Goal: Download file/media

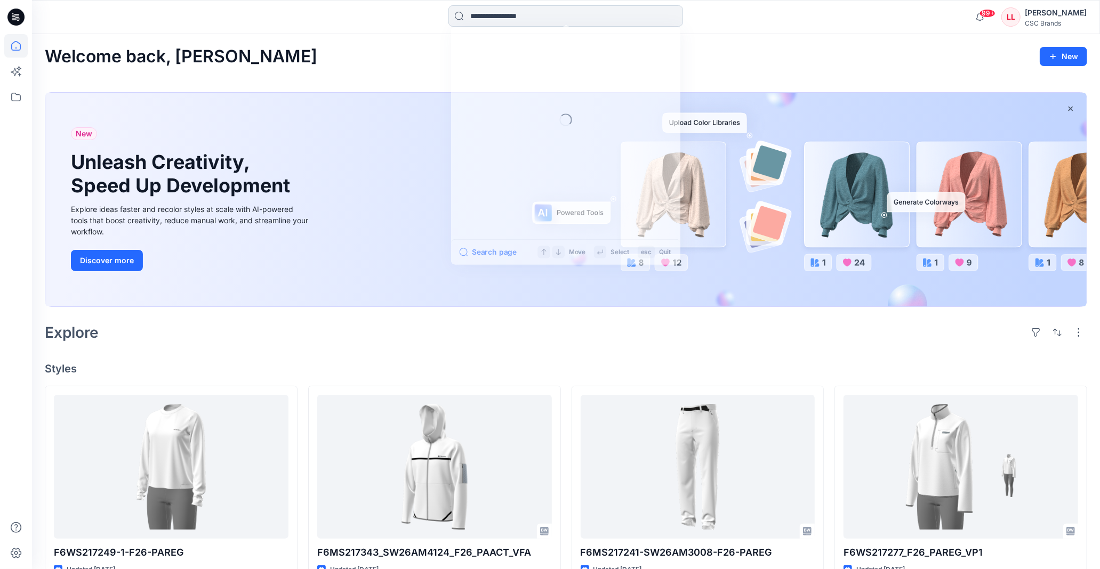
click at [539, 19] on input at bounding box center [565, 15] width 235 height 21
click at [791, 54] on div "Welcome back, Luana New" at bounding box center [566, 57] width 1042 height 20
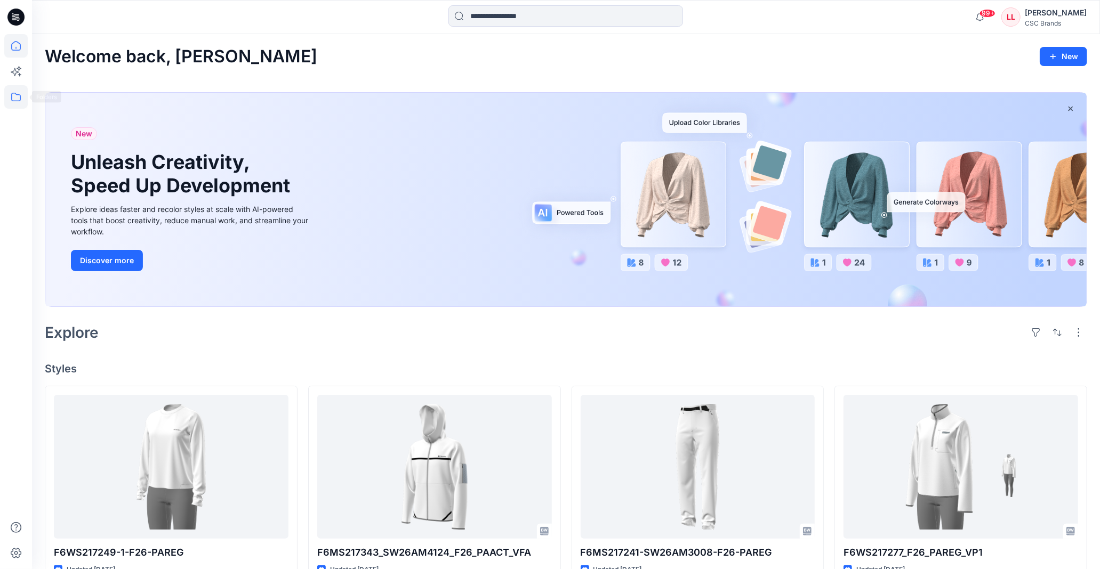
click at [18, 92] on icon at bounding box center [15, 96] width 23 height 23
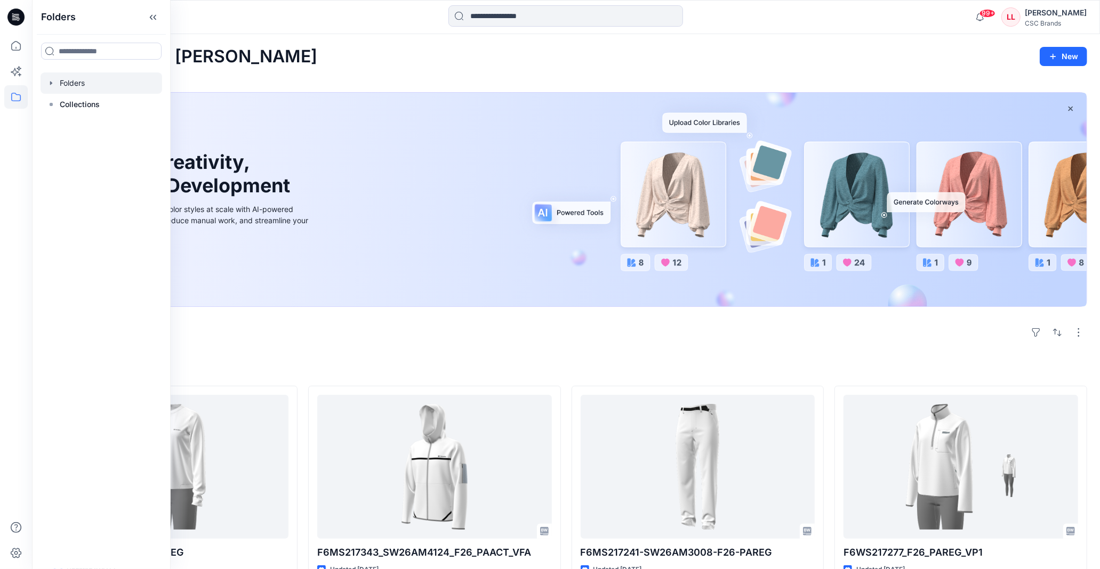
click at [54, 83] on icon "button" at bounding box center [51, 83] width 9 height 9
click at [58, 99] on div at bounding box center [102, 104] width 122 height 21
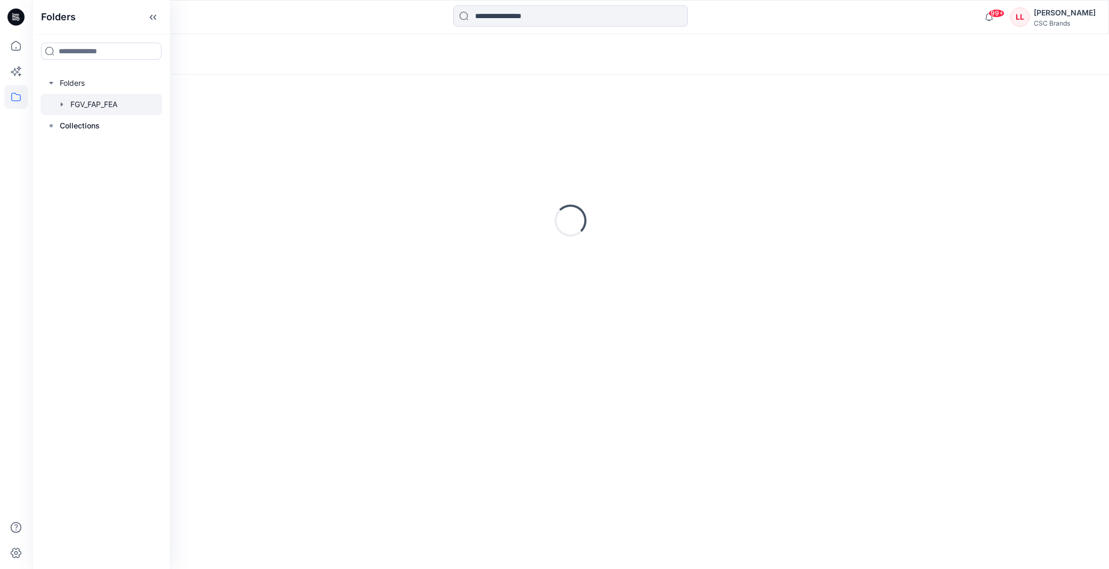
click at [61, 107] on icon "button" at bounding box center [62, 104] width 9 height 9
click at [107, 144] on p "F26 Development" at bounding box center [112, 147] width 63 height 13
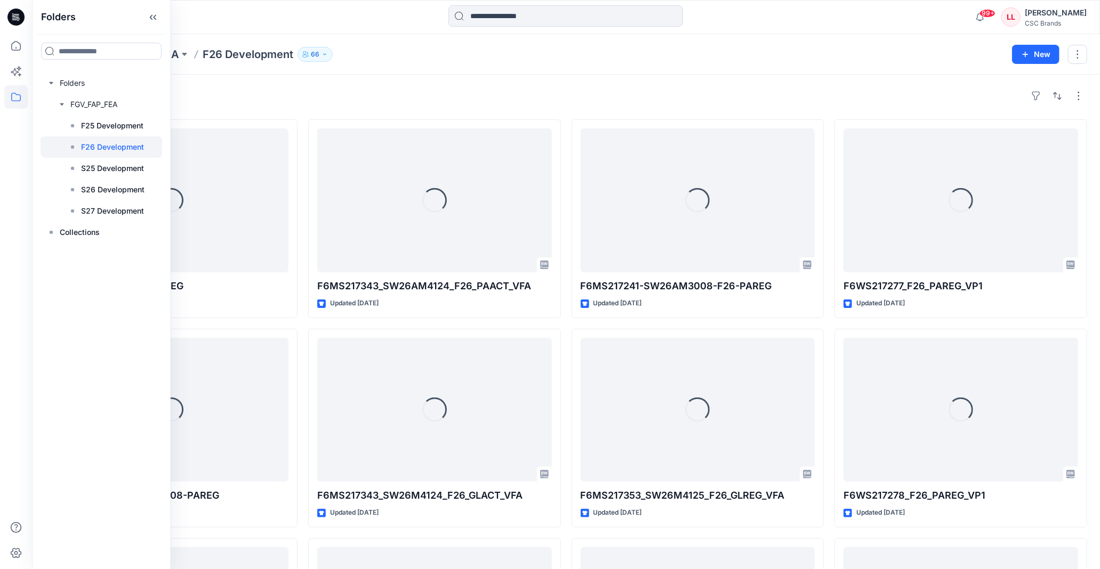
click at [444, 33] on div "99+ Notifications Ydsz1234 Ydsz1234 shared F6WS217249-1-F26-PAREG_VFA in F26 De…" at bounding box center [566, 17] width 1068 height 34
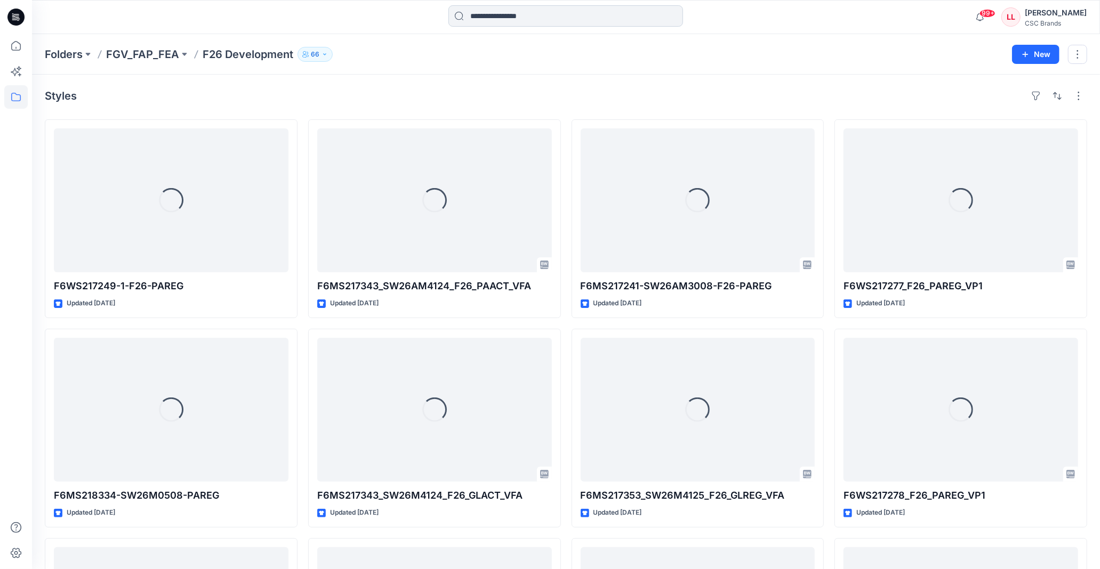
click at [495, 19] on input at bounding box center [565, 15] width 235 height 21
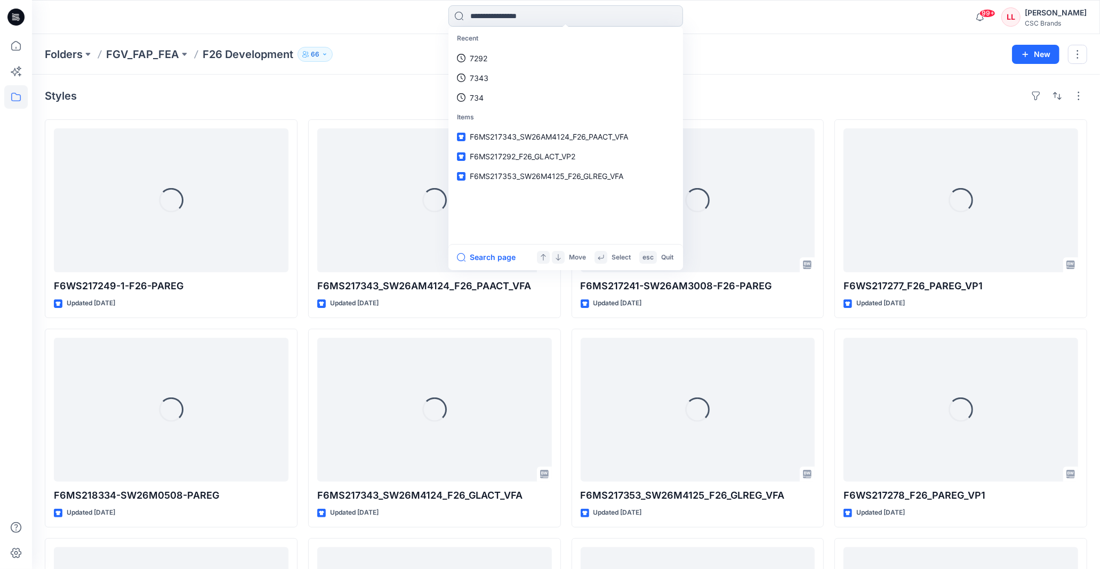
paste input "**********"
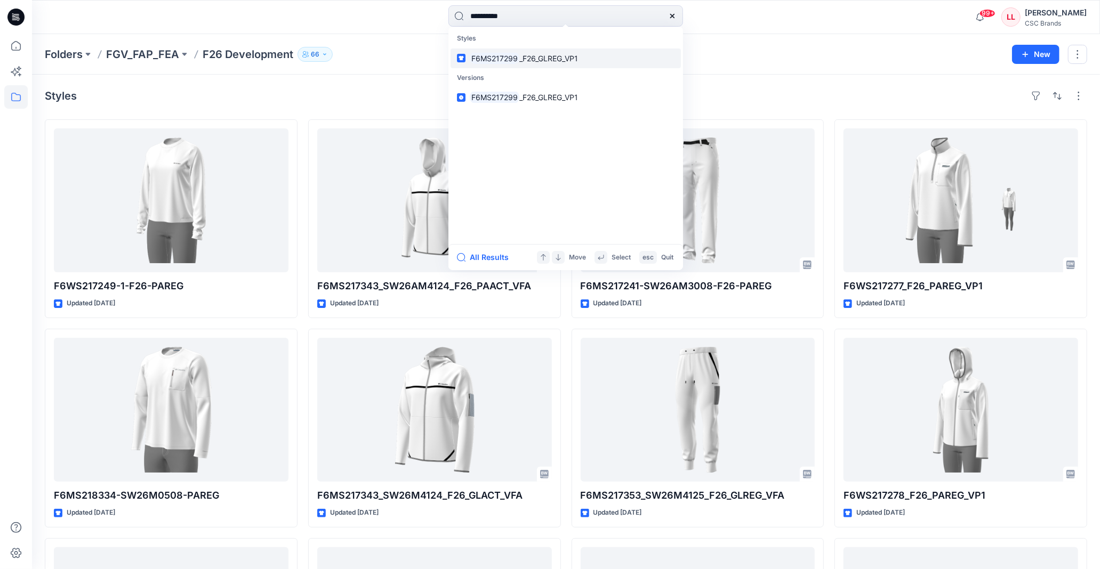
type input "**********"
click at [557, 57] on span "_F26_GLREG_VP1" at bounding box center [548, 58] width 59 height 9
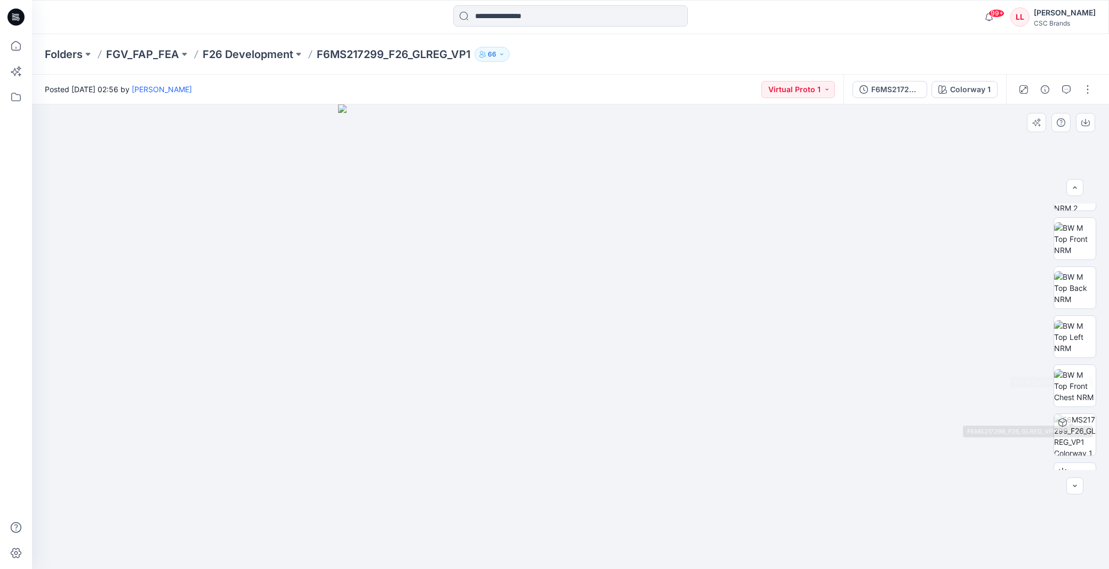
scroll to position [168, 0]
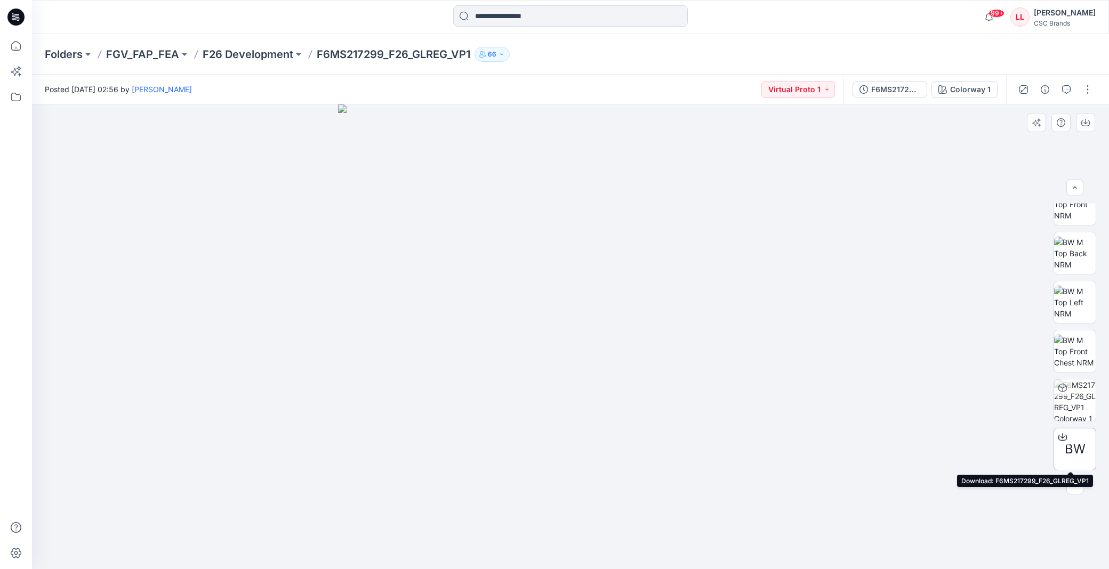
click at [1067, 444] on div at bounding box center [1062, 437] width 17 height 17
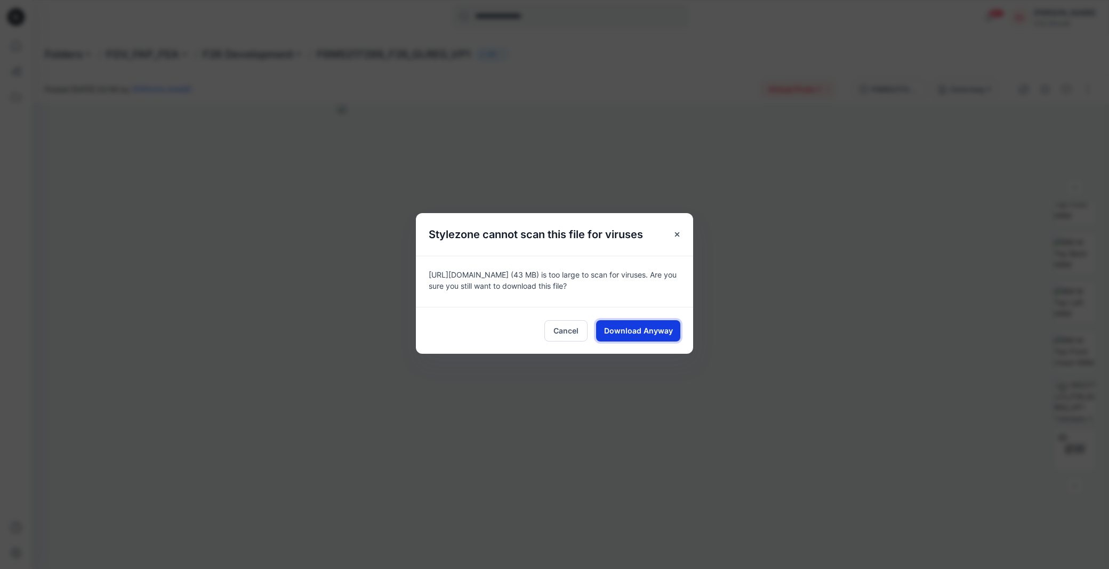
click at [650, 326] on span "Download Anyway" at bounding box center [638, 330] width 69 height 11
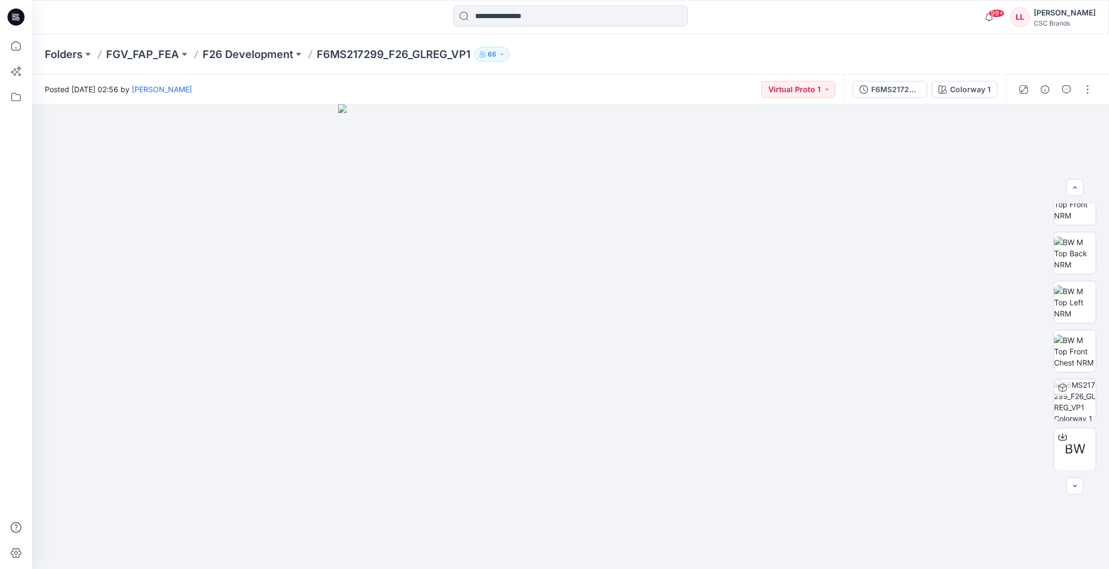
drag, startPoint x: 879, startPoint y: 34, endPoint x: 902, endPoint y: 5, distance: 36.7
click at [879, 34] on div "99+ Notifications Ydsz1234 Ydsz1234 shared F6WS217249-1-F26-PAREG_VFA in F26 De…" at bounding box center [570, 17] width 1077 height 34
